Goal: Find specific page/section: Find specific page/section

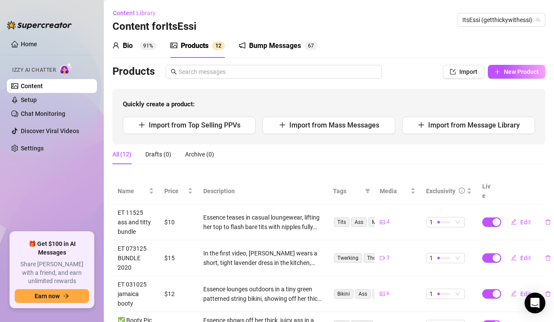
click at [247, 23] on div "Content Library Content for ItsEssi ItsEssi (getthickywithessi)" at bounding box center [329, 20] width 433 height 28
click at [27, 172] on ul "Home Izzy AI Chatter Content Setup Chat Monitoring Discover Viral Videos Settin…" at bounding box center [52, 131] width 90 height 195
click at [323, 27] on div "Content Library Content for ItsEssi ItsEssi (getthickywithessi)" at bounding box center [329, 20] width 433 height 28
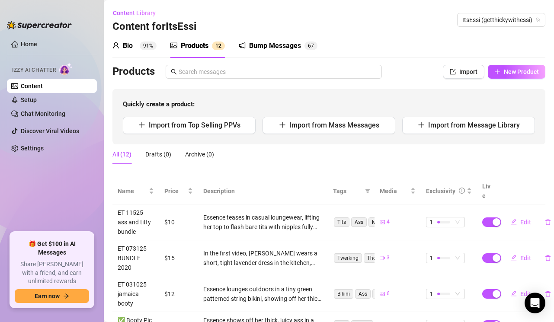
click at [58, 11] on div at bounding box center [39, 21] width 65 height 26
click at [7, 183] on ul "Home Izzy AI Chatter Content Setup Chat Monitoring Discover Viral Videos Settin…" at bounding box center [52, 131] width 90 height 195
click at [248, 27] on div "Content Library Content for ItsEssi ItsEssi (getthickywithessi)" at bounding box center [329, 20] width 433 height 28
click at [363, 32] on div "Content Library Content for ItsEssi ItsEssi (getthickywithessi)" at bounding box center [329, 20] width 433 height 28
